Goal: Task Accomplishment & Management: Use online tool/utility

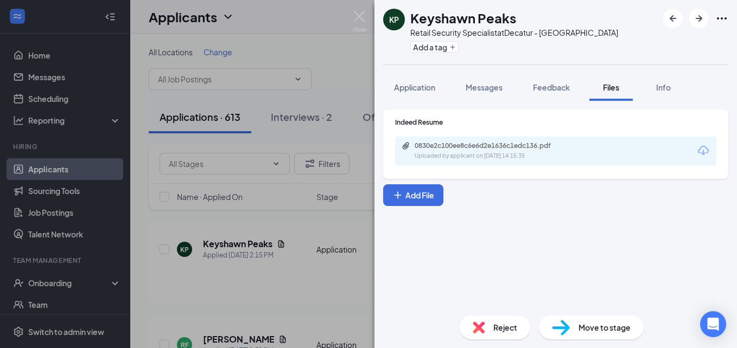
click at [330, 89] on div "KP Keyshawn Peaks Retail Security Specialist at [GEOGRAPHIC_DATA] - [GEOGRAPHIC…" at bounding box center [368, 174] width 737 height 348
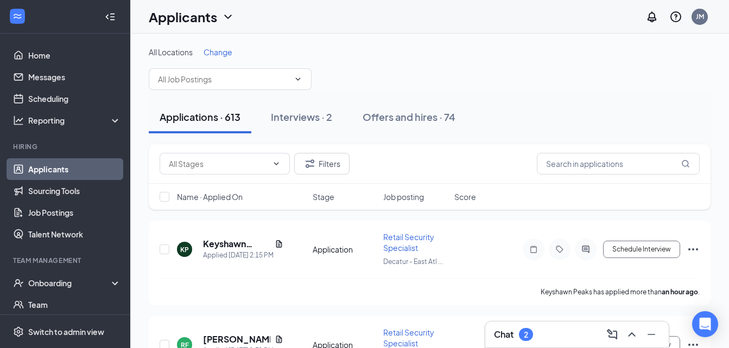
click at [330, 89] on div "All Locations Change" at bounding box center [430, 68] width 562 height 43
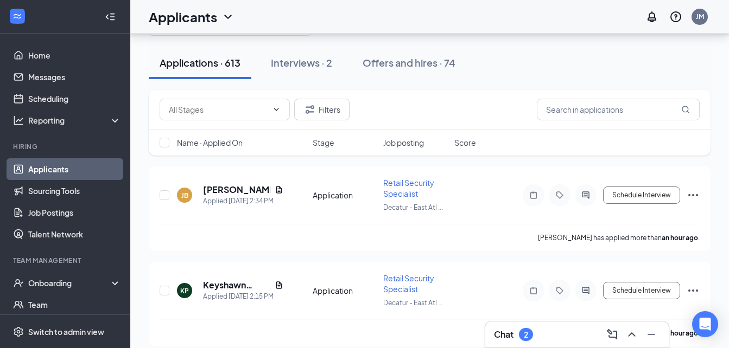
scroll to position [52, 0]
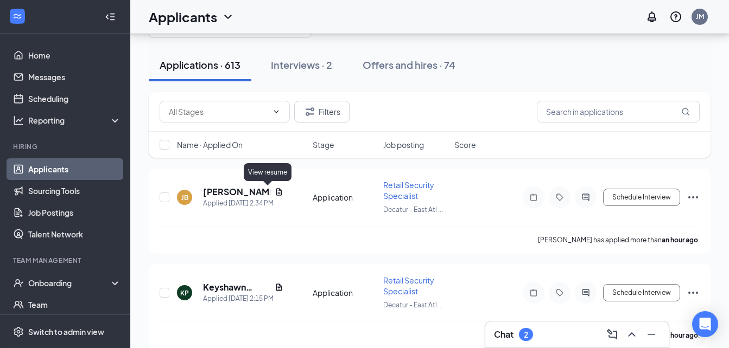
click at [275, 193] on icon "Document" at bounding box center [279, 192] width 9 height 9
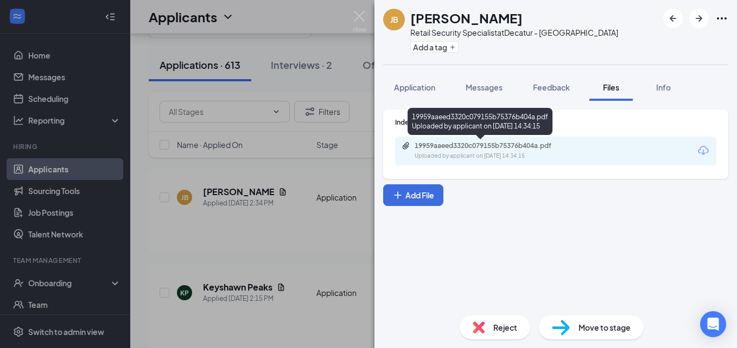
click at [494, 144] on div "19959aaeed3320c079155b75376b404a.pdf" at bounding box center [490, 146] width 152 height 9
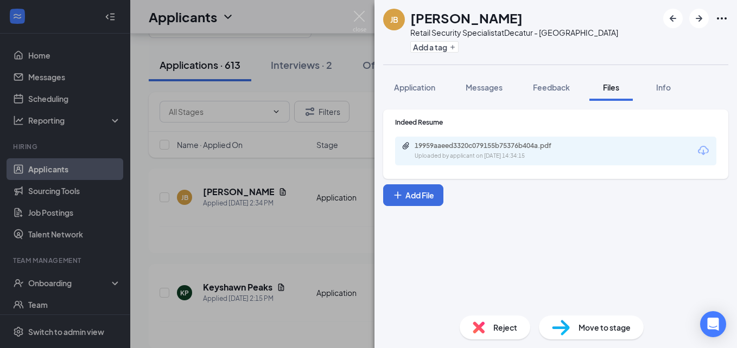
click at [355, 181] on div "[PERSON_NAME] Retail Security Specialist at [GEOGRAPHIC_DATA] - [GEOGRAPHIC_DAT…" at bounding box center [368, 174] width 737 height 348
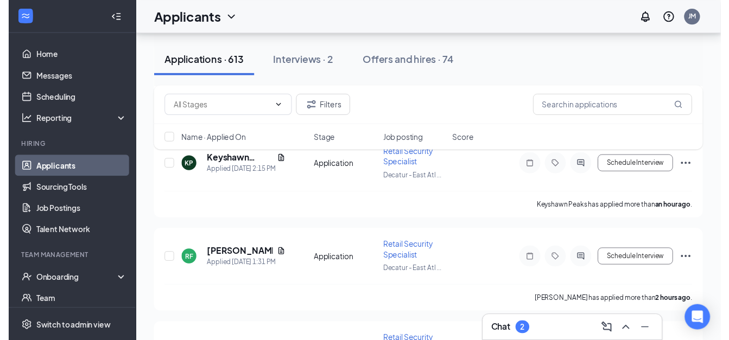
scroll to position [180, 0]
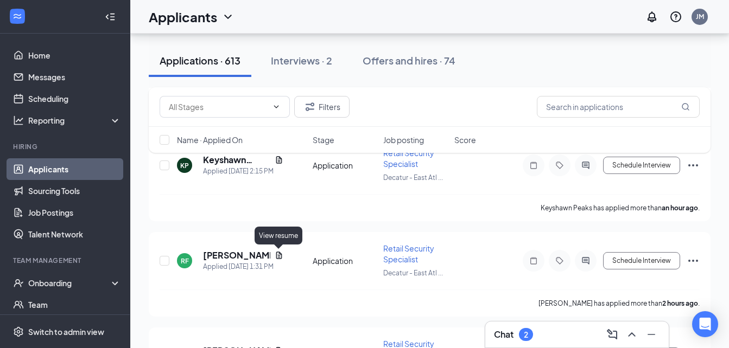
click at [280, 253] on icon "Document" at bounding box center [279, 255] width 6 height 7
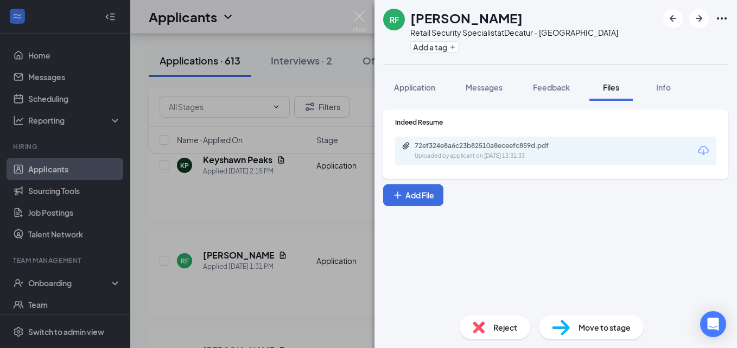
drag, startPoint x: 497, startPoint y: 164, endPoint x: 497, endPoint y: 155, distance: 9.2
click at [497, 155] on div "72ef324e8a6c23b82510a8eceefc859d.pdf Uploaded by applicant on [DATE] 13:31:33" at bounding box center [555, 151] width 321 height 29
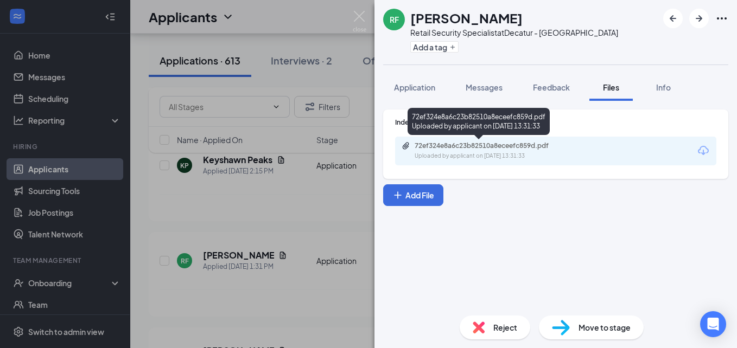
click at [497, 155] on div "Uploaded by applicant on [DATE] 13:31:33" at bounding box center [495, 156] width 163 height 9
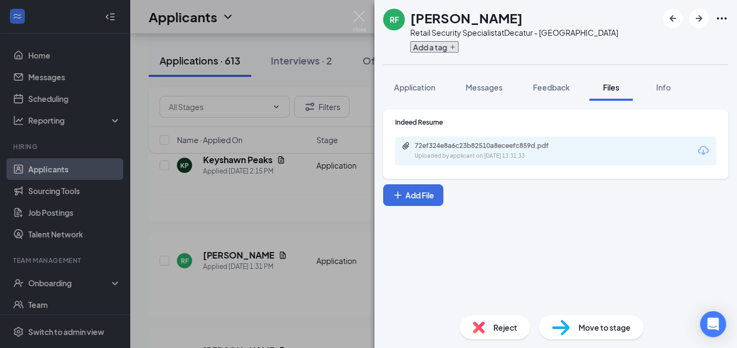
click at [446, 50] on button "Add a tag" at bounding box center [434, 46] width 48 height 11
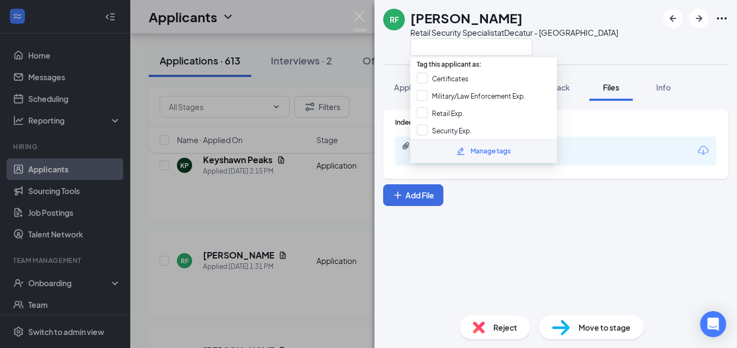
click at [422, 129] on input "Security Exp." at bounding box center [444, 131] width 55 height 12
checkbox input "true"
click at [488, 190] on div "Indeed Resume 72ef324e8a6c23b82510a8eceefc859d.pdf Uploaded by applicant on [DA…" at bounding box center [555, 158] width 345 height 97
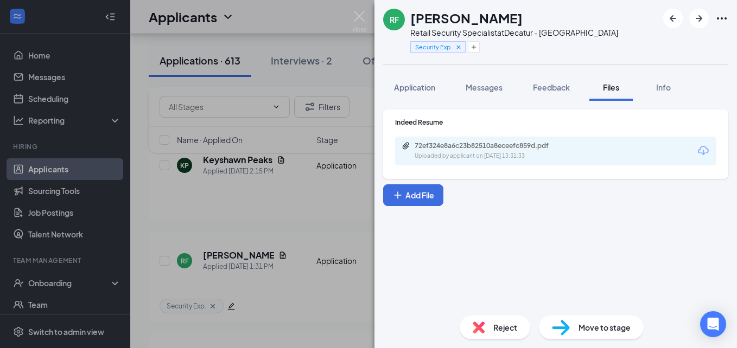
click at [276, 196] on div "[PERSON_NAME] Retail Security Specialist at [GEOGRAPHIC_DATA] - [GEOGRAPHIC_DAT…" at bounding box center [368, 174] width 737 height 348
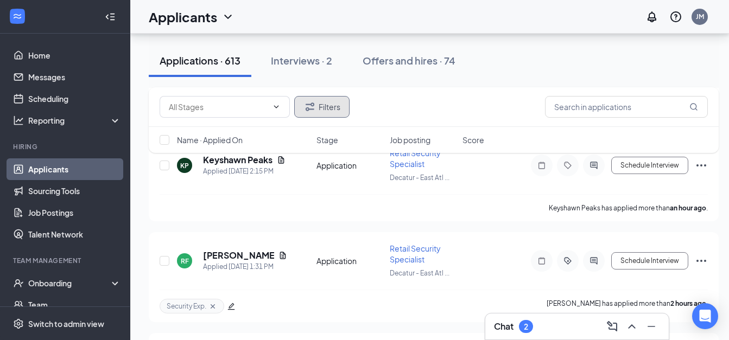
click at [305, 114] on button "Filters" at bounding box center [321, 107] width 55 height 22
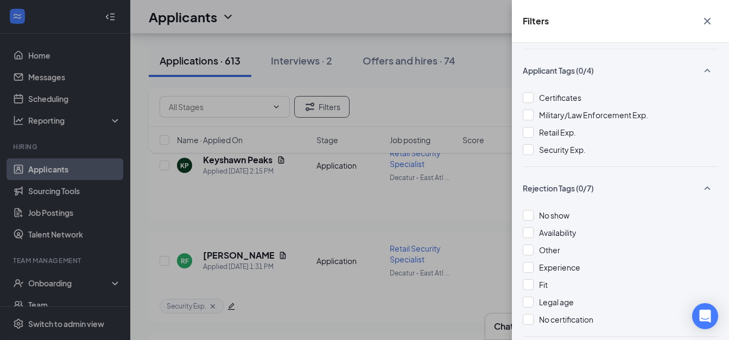
scroll to position [229, 0]
click at [569, 148] on span "Security Exp." at bounding box center [562, 149] width 47 height 10
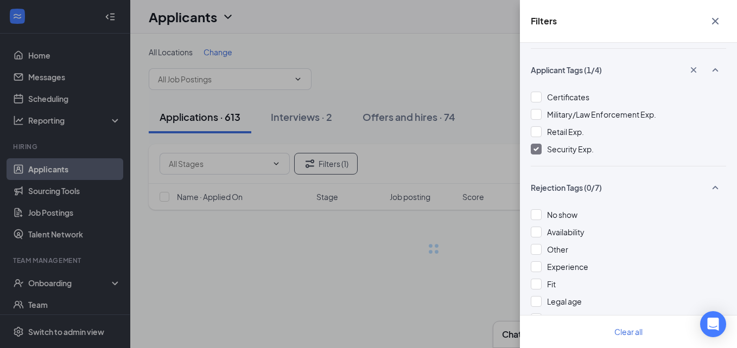
click at [399, 183] on div "Filters Applicant Status (0/5) Unread message Hasn't messaged back Stuck in sta…" at bounding box center [368, 174] width 737 height 348
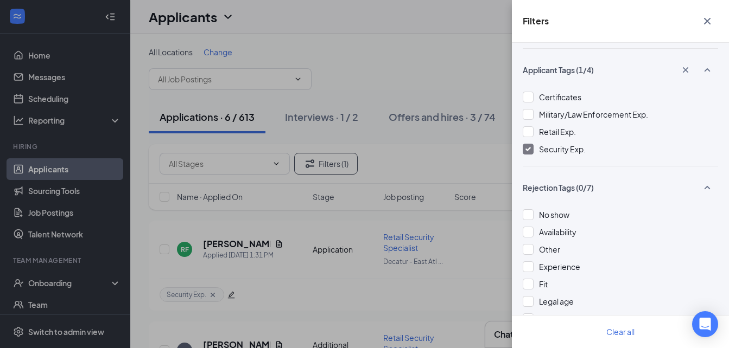
click at [399, 183] on div "Filters Applicant Status (0/5) Unread message Hasn't messaged back Stuck in sta…" at bounding box center [364, 174] width 729 height 348
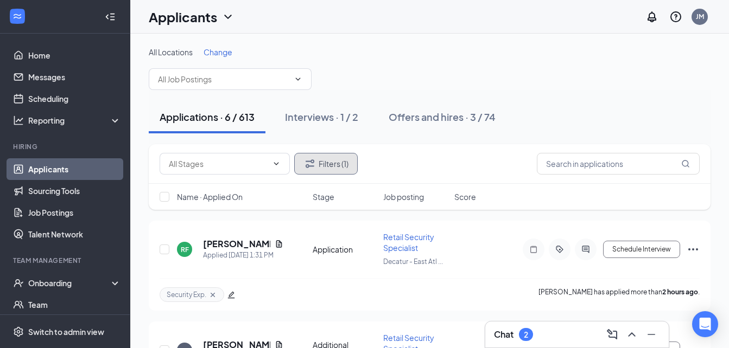
click at [317, 168] on button "Filters (1)" at bounding box center [325, 164] width 63 height 22
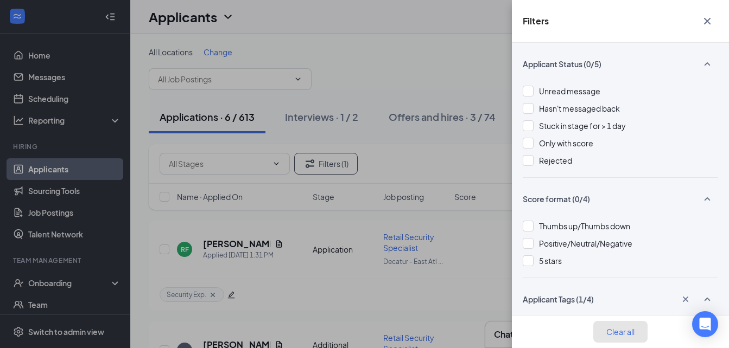
click at [637, 324] on button "Clear all" at bounding box center [620, 332] width 54 height 22
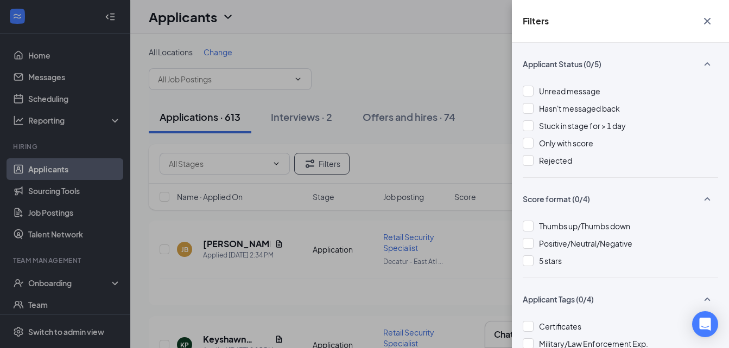
click at [425, 152] on div "Filters Applicant Status (0/5) Unread message Hasn't messaged back Stuck in sta…" at bounding box center [364, 174] width 729 height 348
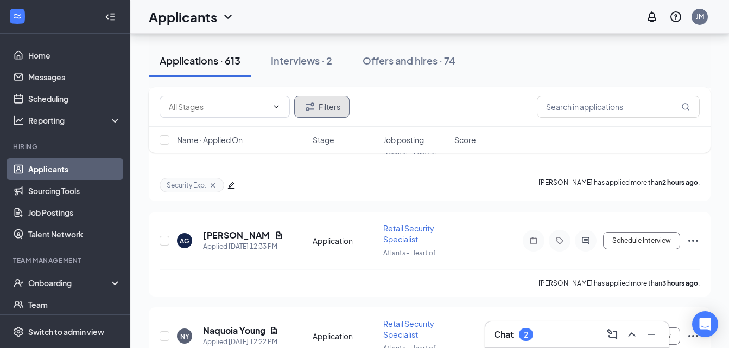
scroll to position [309, 0]
